Goal: Check status: Verify the current state of an ongoing process or item

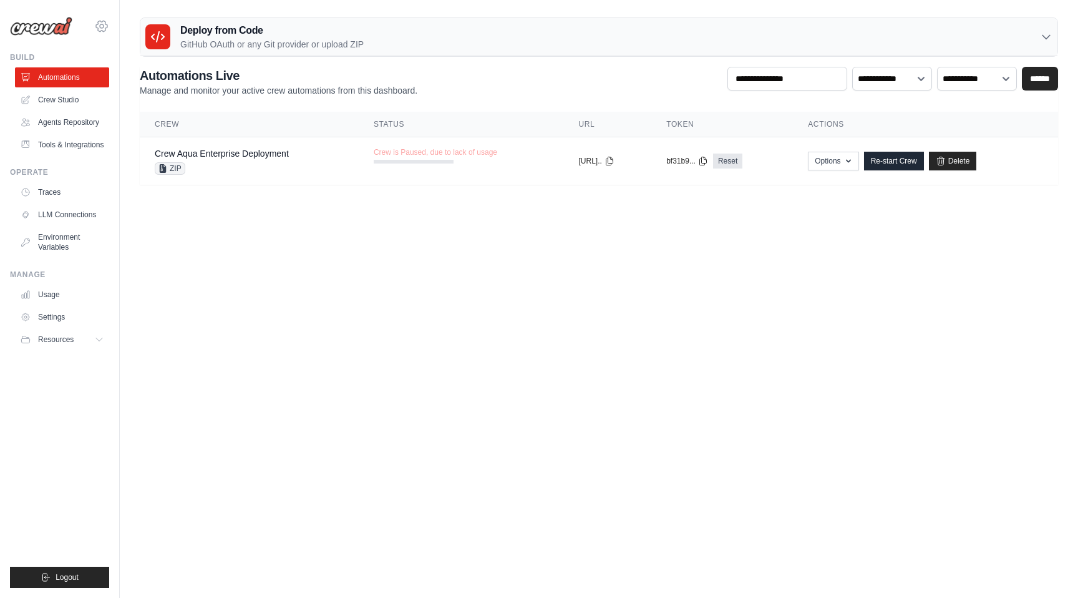
click at [102, 25] on icon at bounding box center [101, 26] width 15 height 15
click at [120, 79] on span "DS-DTS-Sandbox" at bounding box center [156, 77] width 99 height 12
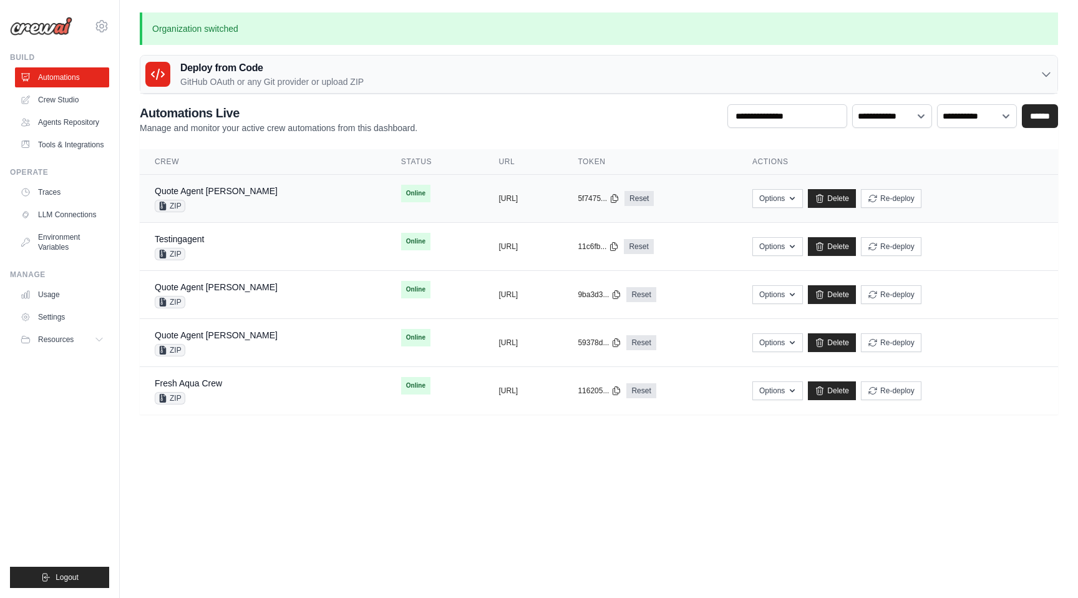
click at [218, 197] on div "Quote Agent Crewai ZIP" at bounding box center [216, 198] width 123 height 27
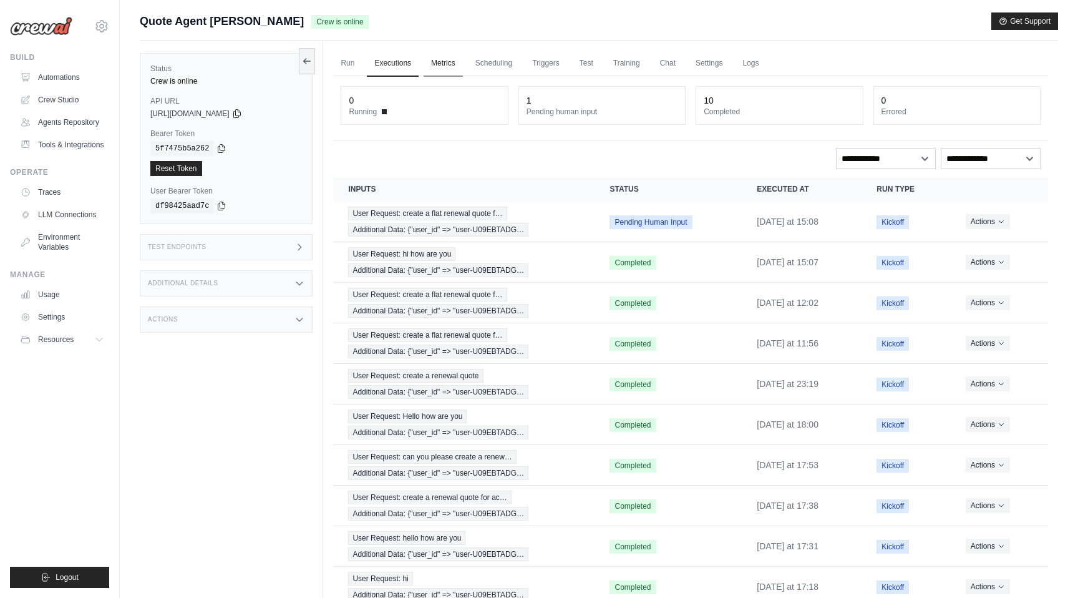
click at [451, 59] on link "Metrics" at bounding box center [443, 64] width 39 height 26
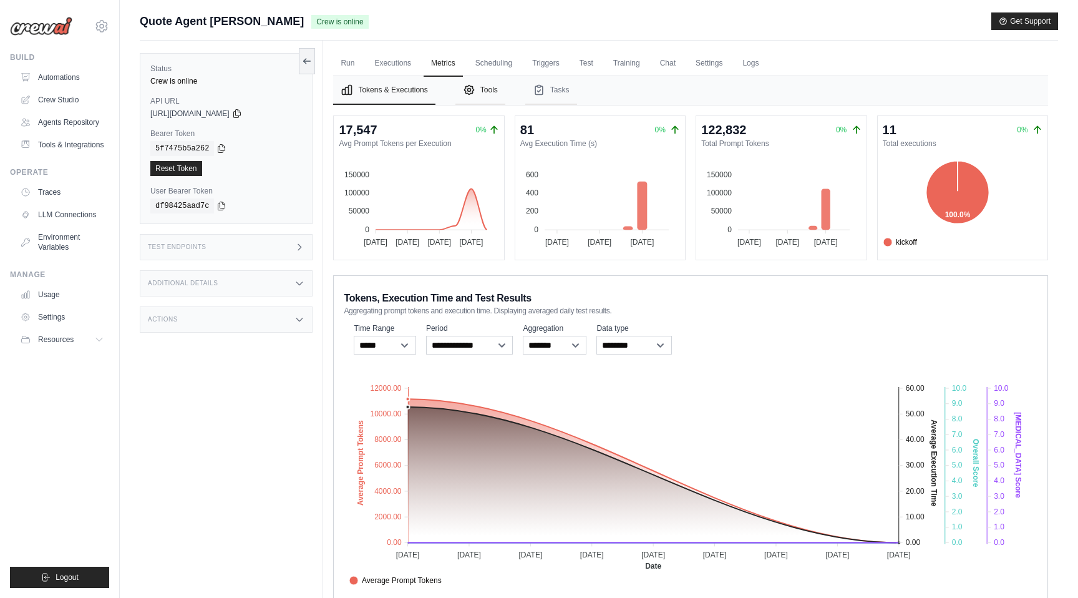
click at [487, 98] on button "Tools" at bounding box center [481, 90] width 50 height 29
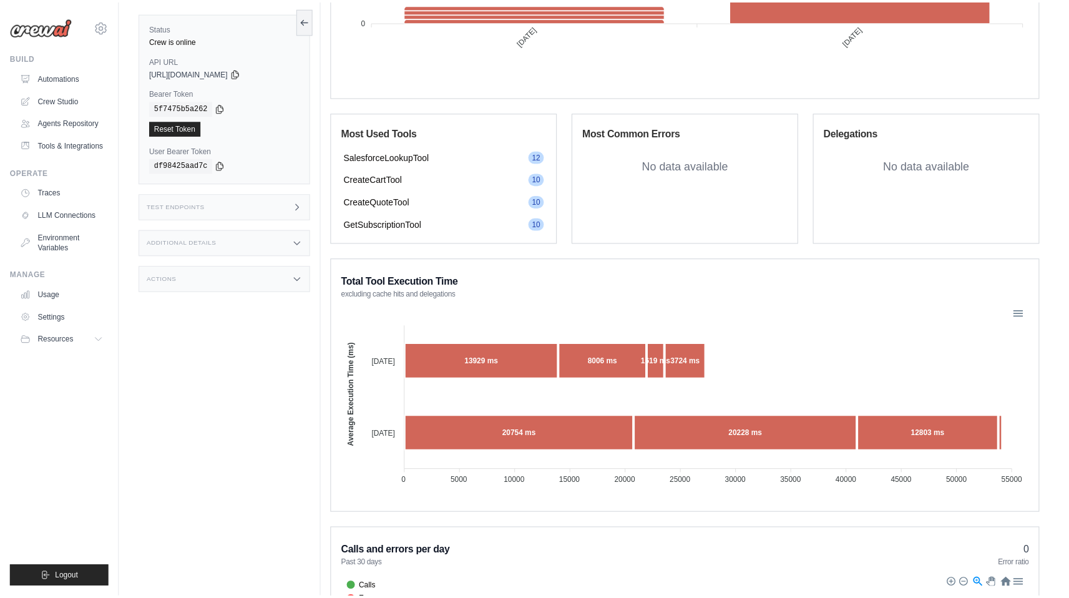
scroll to position [909, 0]
